Goal: Information Seeking & Learning: Learn about a topic

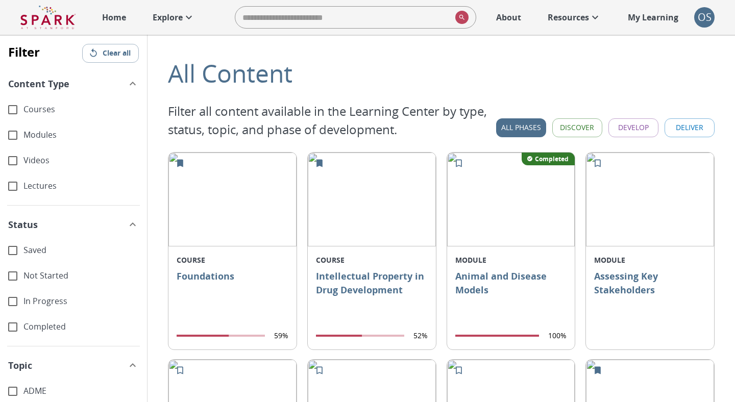
click at [121, 20] on p "Home" at bounding box center [114, 17] width 24 height 12
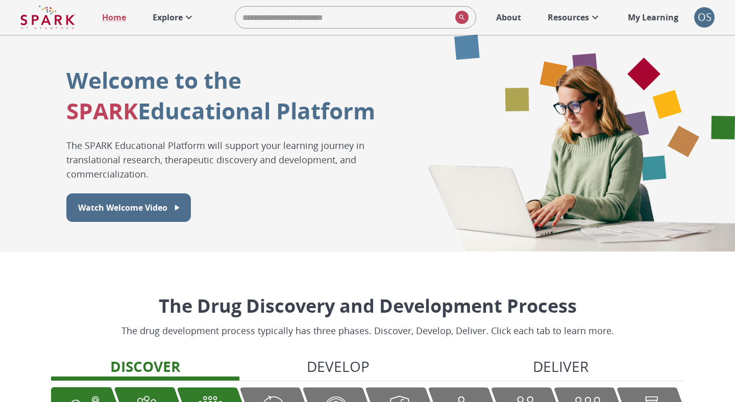
click at [178, 19] on p "Explore" at bounding box center [168, 17] width 30 height 12
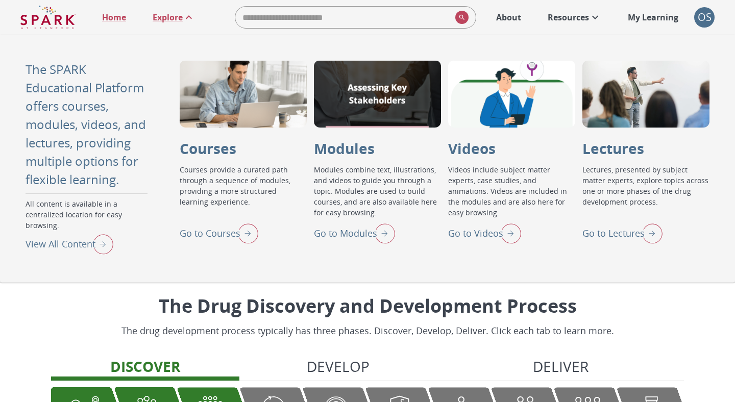
click at [109, 231] on img "View All Content" at bounding box center [101, 244] width 26 height 27
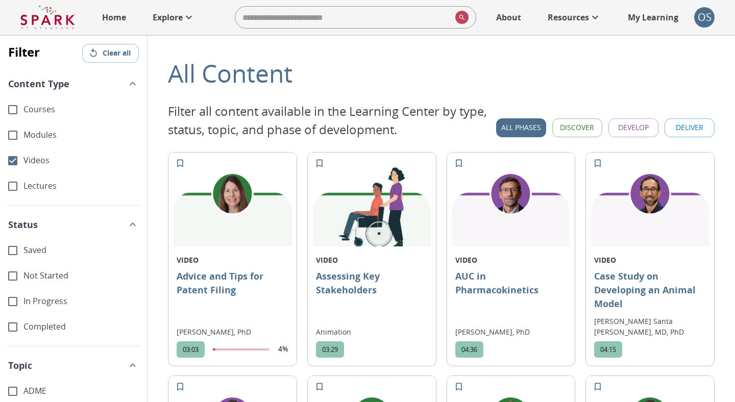
click at [101, 50] on button "Clear all" at bounding box center [110, 53] width 57 height 19
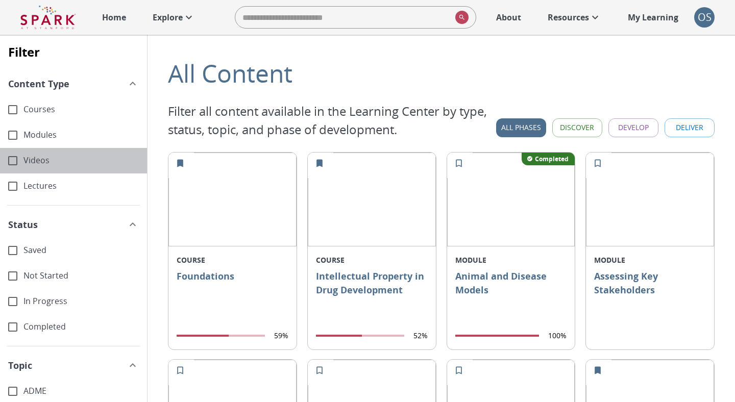
click at [40, 161] on span "Videos" at bounding box center [80, 161] width 115 height 12
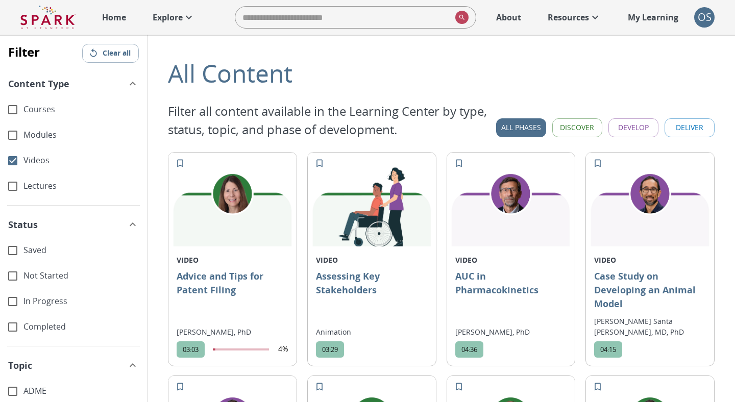
click at [40, 189] on span "Lectures" at bounding box center [80, 186] width 115 height 12
click at [50, 135] on span "Modules" at bounding box center [80, 135] width 115 height 12
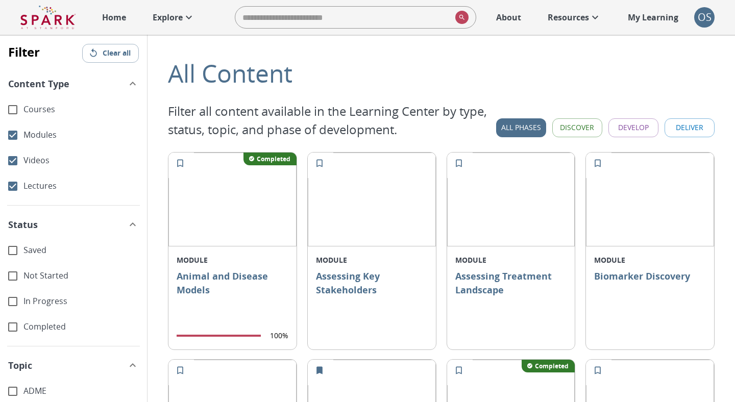
click at [107, 56] on button "Clear all" at bounding box center [110, 53] width 57 height 19
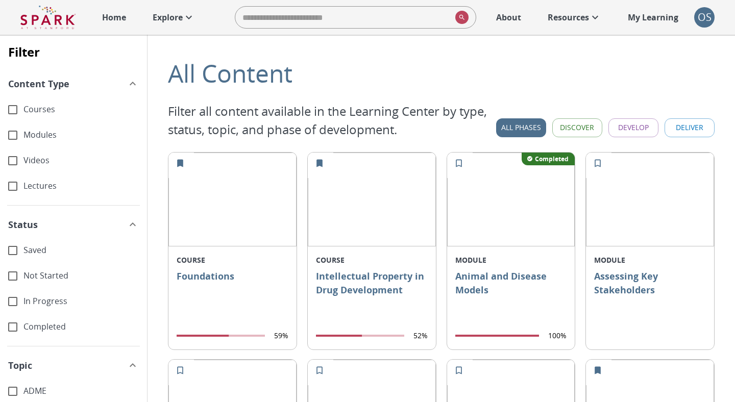
click at [55, 137] on span "Modules" at bounding box center [80, 135] width 115 height 12
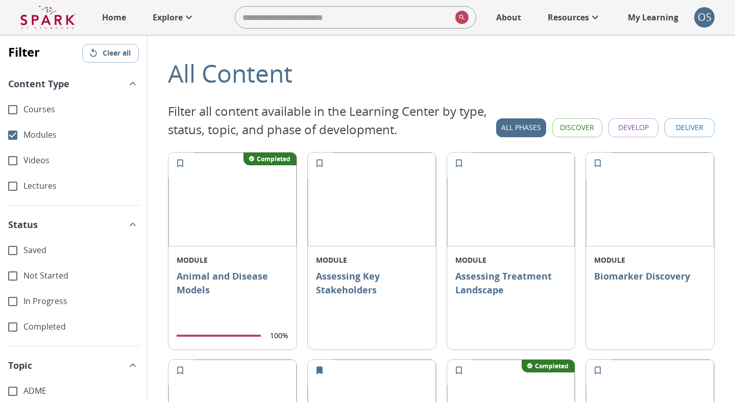
click at [54, 158] on span "Videos" at bounding box center [80, 161] width 115 height 12
click at [640, 129] on button "Develop" at bounding box center [634, 127] width 50 height 19
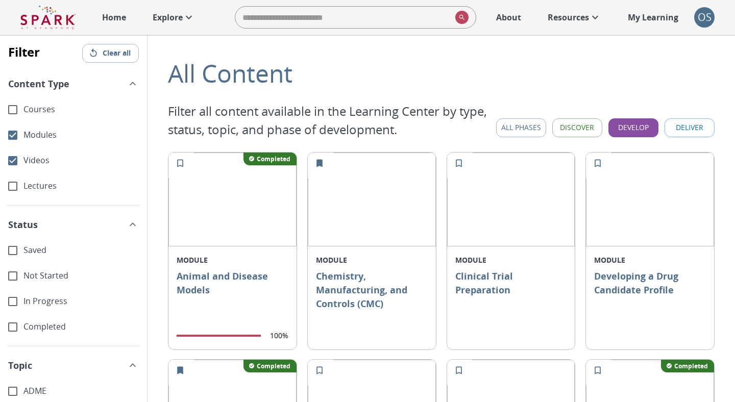
click at [106, 55] on button "Clear all" at bounding box center [110, 53] width 57 height 19
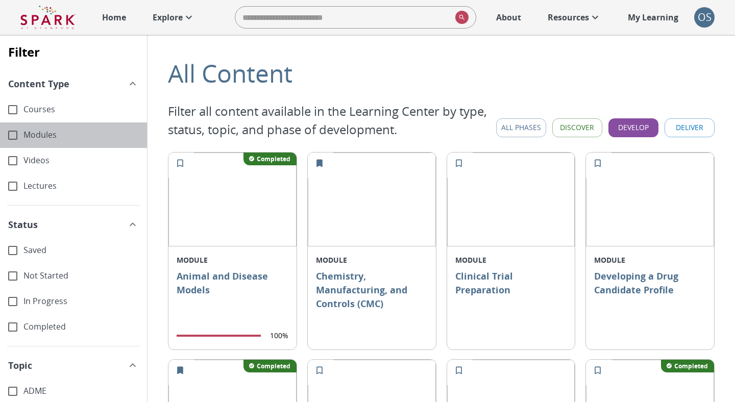
click at [41, 137] on span "Modules" at bounding box center [80, 135] width 115 height 12
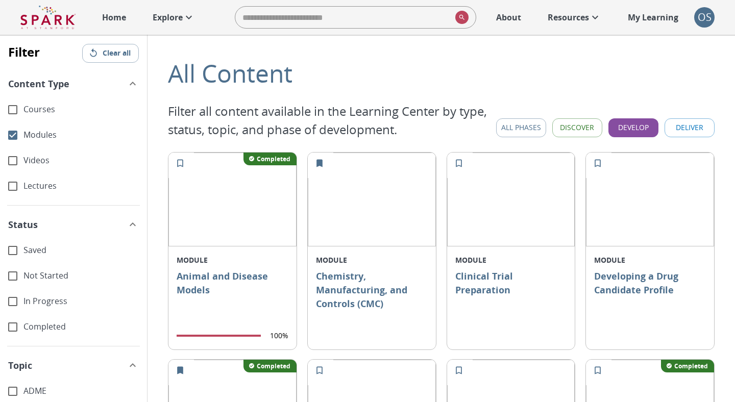
click at [41, 110] on span "Courses" at bounding box center [80, 110] width 115 height 12
click at [526, 128] on button "All Phases" at bounding box center [521, 127] width 50 height 19
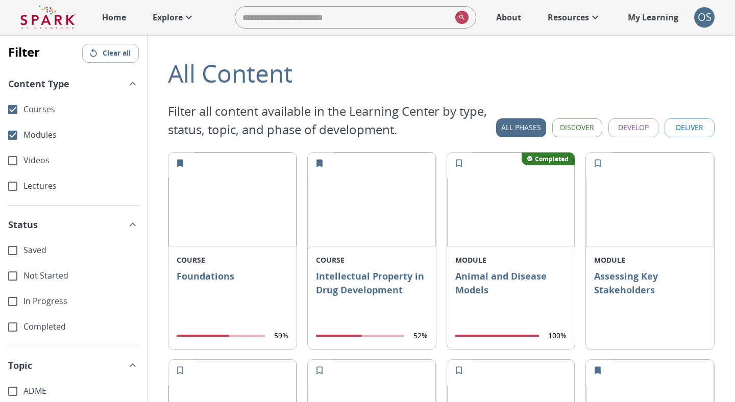
click at [124, 55] on button "Clear all" at bounding box center [110, 53] width 57 height 19
click at [35, 132] on span "Modules" at bounding box center [80, 135] width 115 height 12
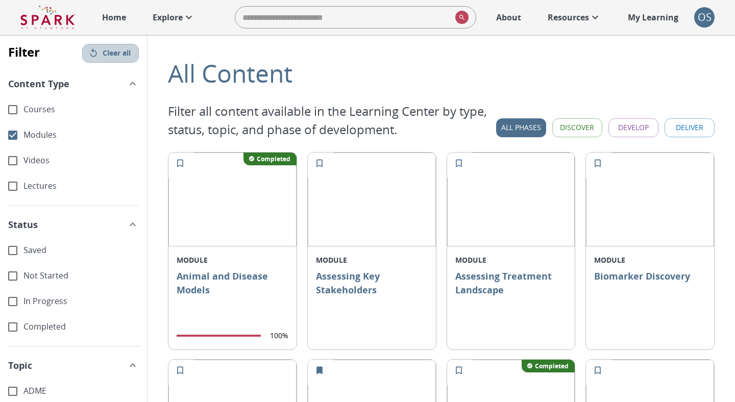
click at [121, 57] on button "Clear all" at bounding box center [110, 53] width 57 height 19
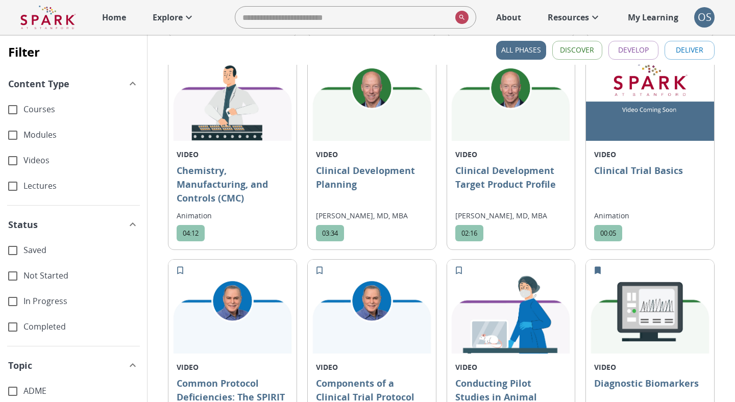
scroll to position [3098, 0]
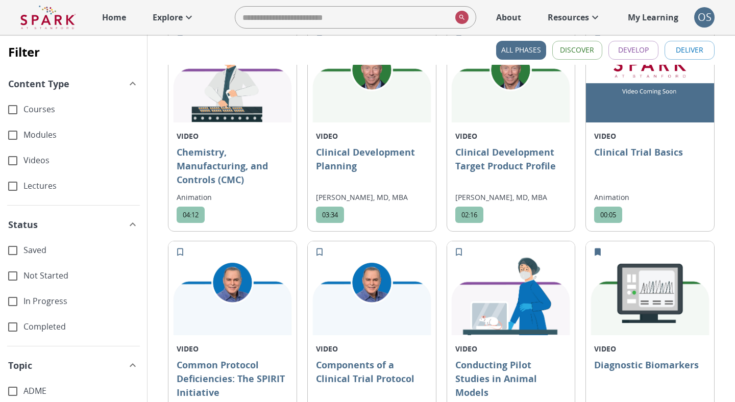
click at [41, 184] on span "Lectures" at bounding box center [80, 186] width 115 height 12
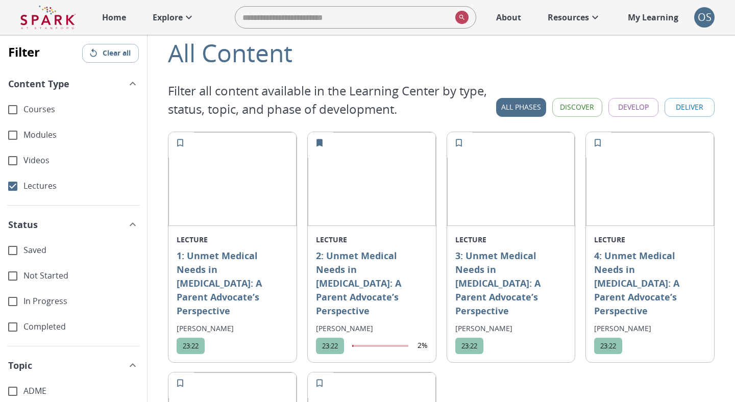
scroll to position [18, 0]
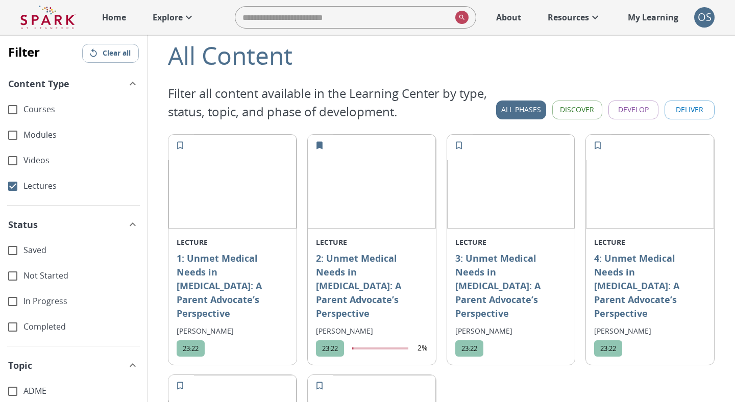
click at [105, 58] on button "Clear all" at bounding box center [110, 53] width 57 height 19
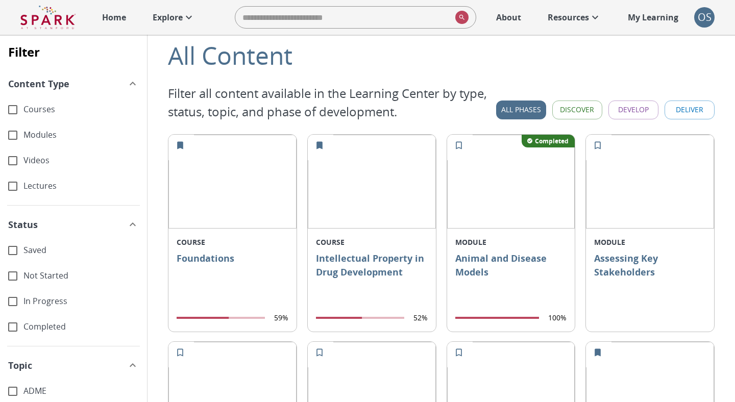
click at [169, 16] on p "Explore" at bounding box center [168, 17] width 30 height 12
